Goal: Check status: Check status

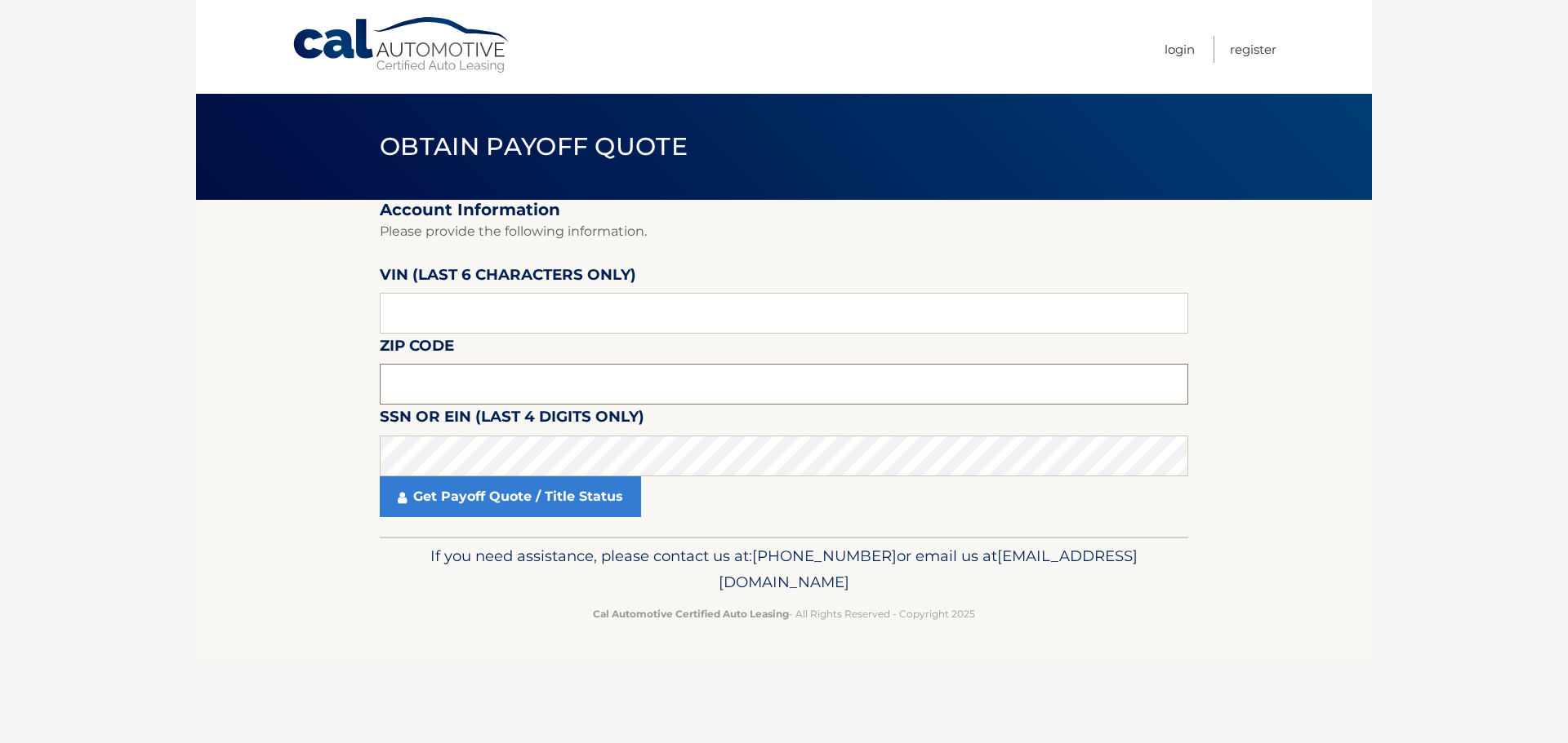
click at [445, 371] on input "text" at bounding box center [784, 384] width 808 height 41
type input "19141"
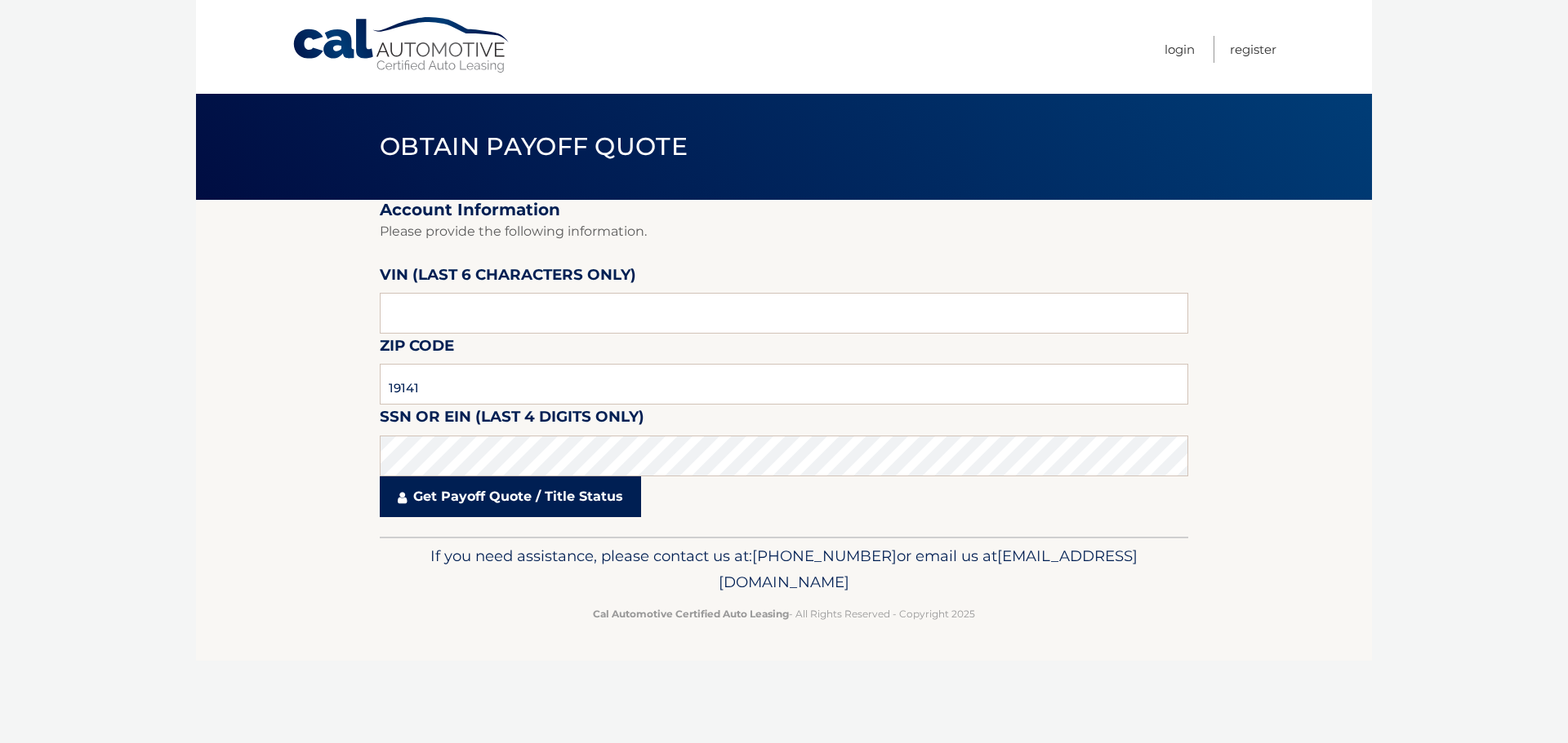
click at [493, 497] on link "Get Payoff Quote / Title Status" at bounding box center [509, 497] width 261 height 41
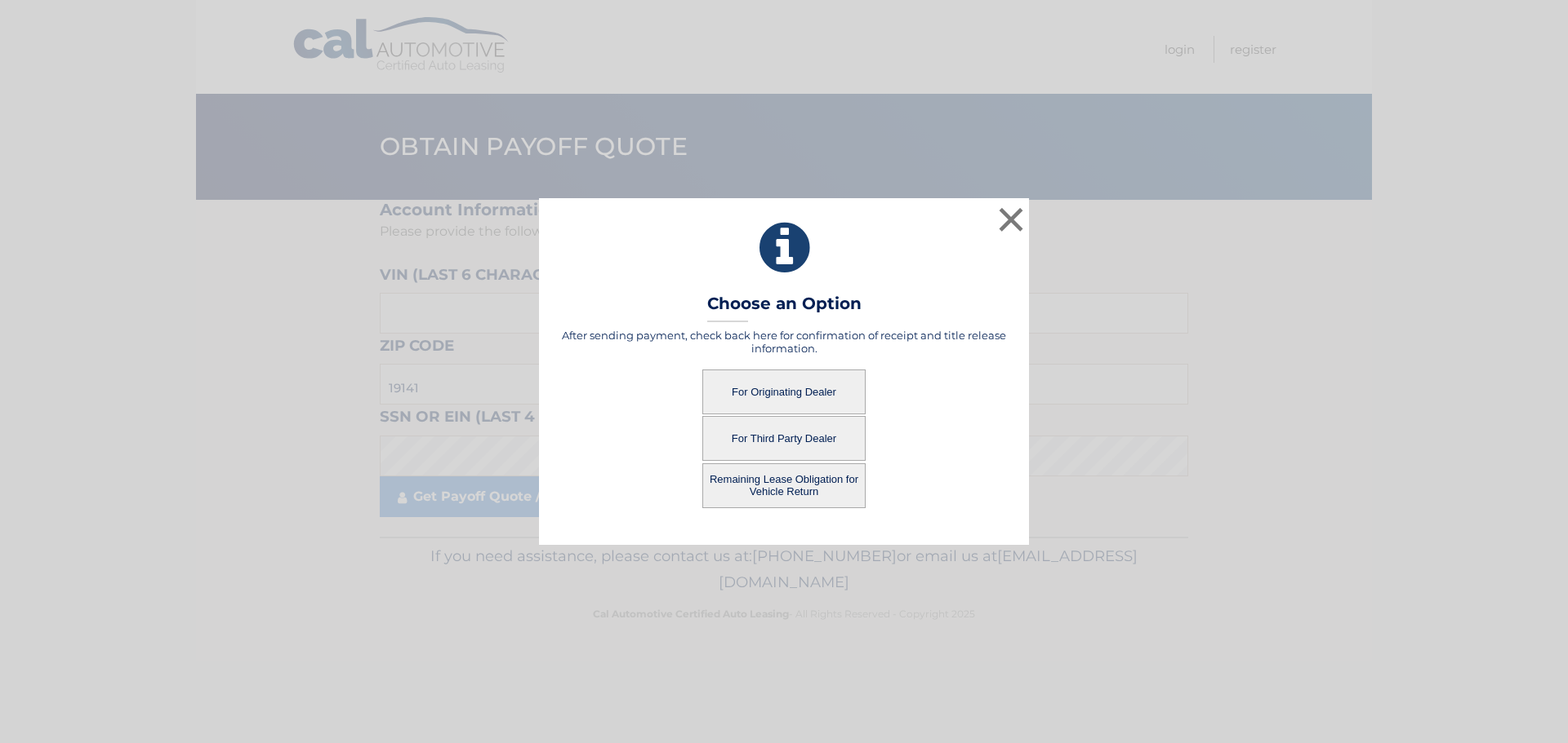
click at [756, 389] on button "For Originating Dealer" at bounding box center [784, 392] width 163 height 44
click at [775, 391] on button "For Originating Dealer" at bounding box center [784, 392] width 163 height 44
